Goal: Task Accomplishment & Management: Use online tool/utility

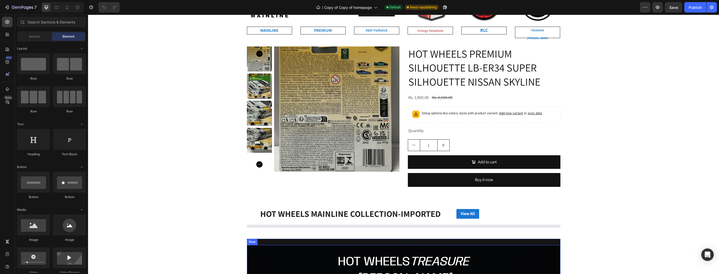
scroll to position [188, 0]
click at [208, 47] on div "Product Images HOT WHEELS PREMIUM SILHOUETTE LB-ER34 SUPER SILHOUETTE NISSAN SK…" at bounding box center [403, 119] width 631 height 145
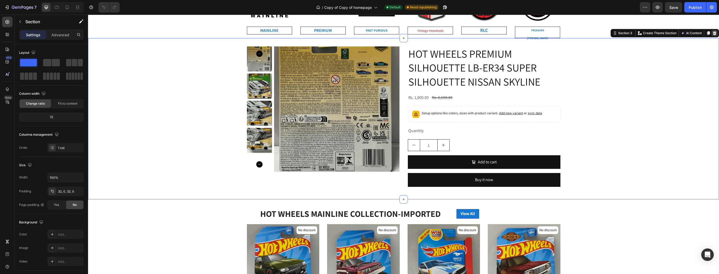
click at [713, 31] on icon at bounding box center [714, 33] width 3 height 4
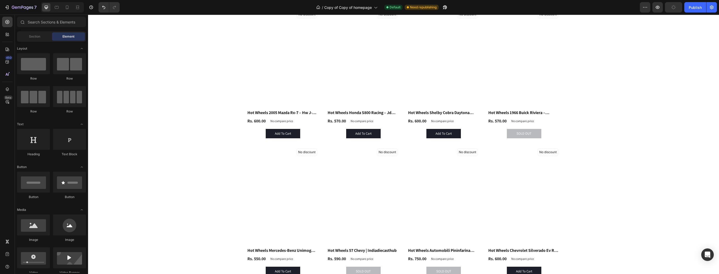
scroll to position [0, 0]
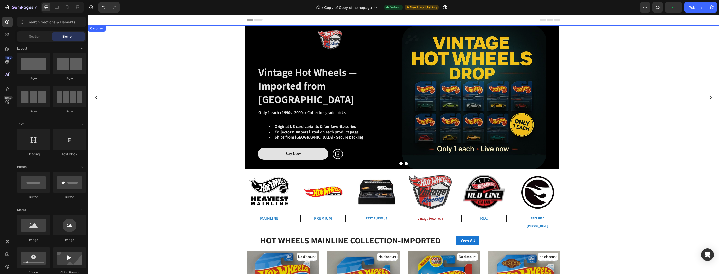
click at [635, 152] on div "Image Vintage Hot Wheels — Imported from [GEOGRAPHIC_DATA] Heading Only 1 each …" at bounding box center [402, 97] width 628 height 144
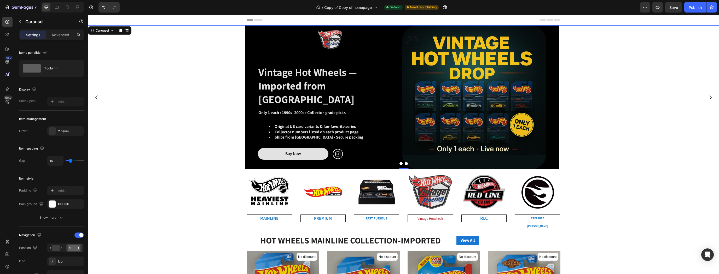
click at [622, 122] on div "Image Vintage Hot Wheels — Imported from [GEOGRAPHIC_DATA] Heading Only 1 each …" at bounding box center [402, 97] width 628 height 144
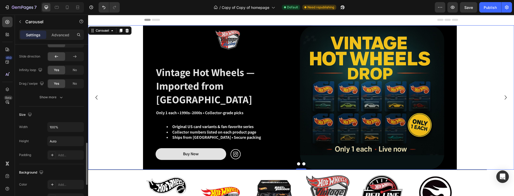
scroll to position [403, 0]
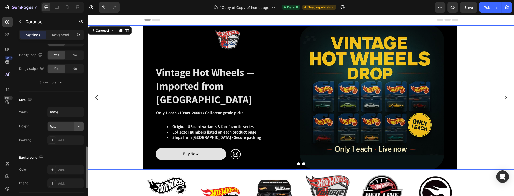
click at [81, 124] on icon "button" at bounding box center [78, 126] width 5 height 5
click at [59, 135] on span "Fit content" at bounding box center [57, 137] width 16 height 5
click at [65, 127] on input "Auto" at bounding box center [66, 126] width 36 height 9
click at [81, 124] on icon "button" at bounding box center [78, 126] width 5 height 5
click at [79, 136] on span "Auto" at bounding box center [75, 137] width 7 height 5
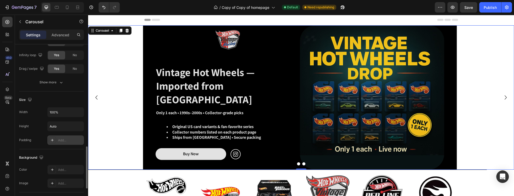
click at [76, 140] on div "Add..." at bounding box center [70, 140] width 25 height 5
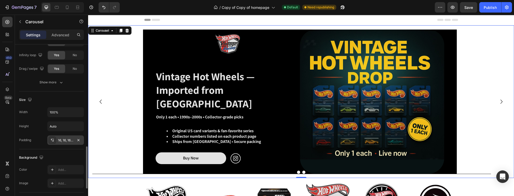
click at [39, 126] on div "Height Auto" at bounding box center [51, 126] width 65 height 10
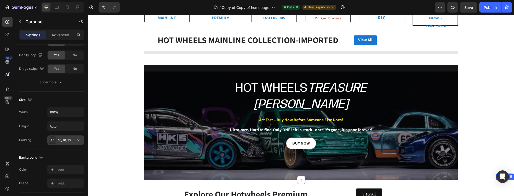
scroll to position [194, 0]
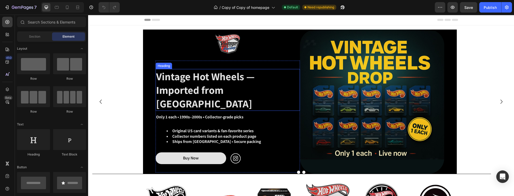
click at [168, 81] on h1 "Vintage Hot Wheels — Imported from [GEOGRAPHIC_DATA]" at bounding box center [228, 90] width 144 height 42
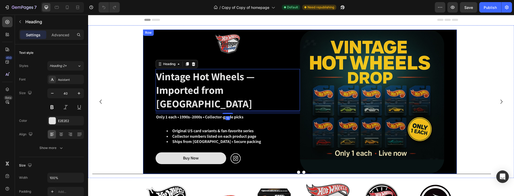
click at [151, 68] on div "Image Vintage Hot Wheels — Imported from USA Heading 12 Only 1 each • 1990s–200…" at bounding box center [300, 102] width 314 height 144
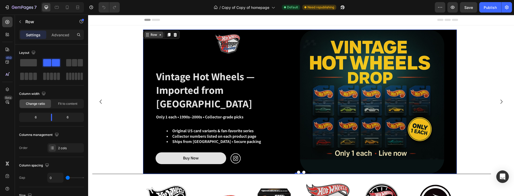
click at [154, 37] on div "Row" at bounding box center [153, 35] width 19 height 6
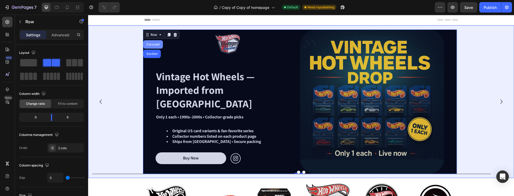
click at [153, 45] on div "Carousel" at bounding box center [152, 44] width 15 height 3
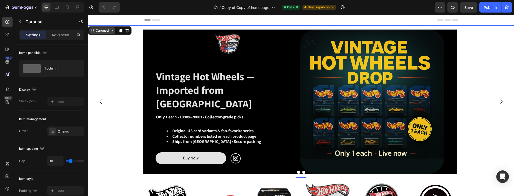
click at [103, 31] on div "Carousel" at bounding box center [102, 30] width 15 height 5
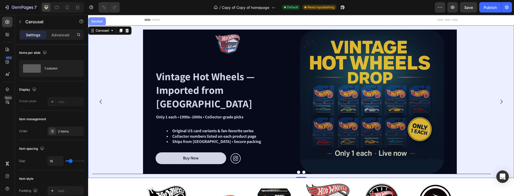
click at [97, 21] on div "Section" at bounding box center [96, 21] width 13 height 3
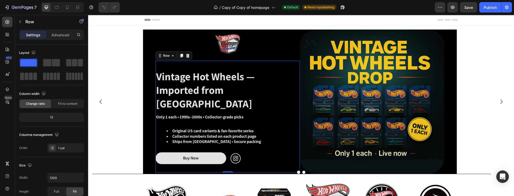
click at [226, 75] on div "Vintage Hot Wheels — Imported from USA Heading Only 1 each • 1990s–2000s • Coll…" at bounding box center [228, 117] width 144 height 112
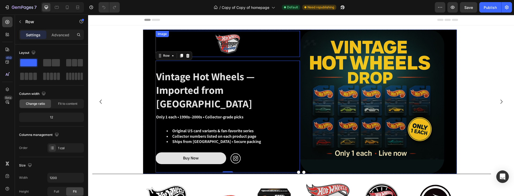
click at [152, 42] on div "Image Vintage Hot Wheels — Imported from USA Heading Only 1 each • 1990s–2000s …" at bounding box center [300, 102] width 314 height 144
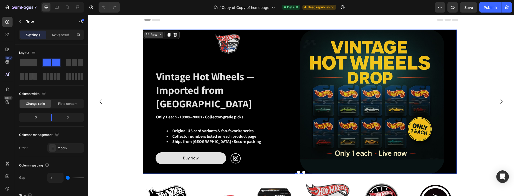
click at [156, 36] on div "Row" at bounding box center [154, 34] width 9 height 5
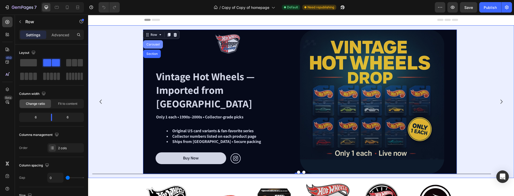
click at [153, 45] on div "Carousel" at bounding box center [152, 44] width 15 height 3
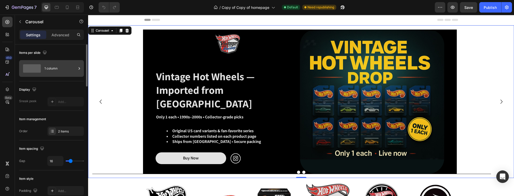
click at [54, 70] on div "1 column" at bounding box center [60, 68] width 32 height 12
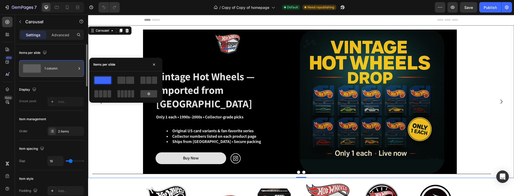
click at [54, 70] on div "1 column" at bounding box center [60, 68] width 32 height 12
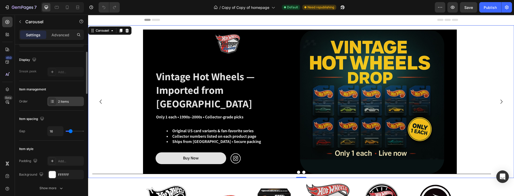
scroll to position [60, 0]
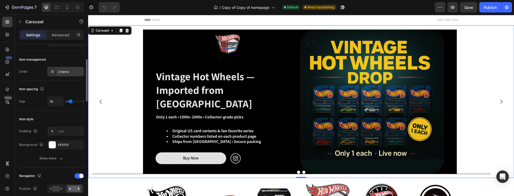
click at [59, 70] on div "2 items" at bounding box center [70, 72] width 25 height 5
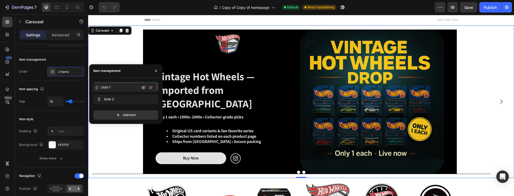
drag, startPoint x: 117, startPoint y: 100, endPoint x: 115, endPoint y: 88, distance: 11.9
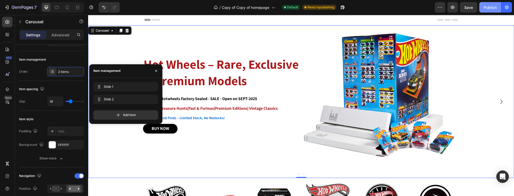
click at [491, 9] on div "Publish" at bounding box center [490, 7] width 13 height 5
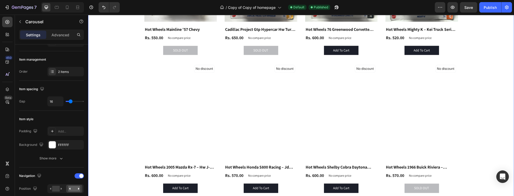
scroll to position [493, 0]
